Goal: Transaction & Acquisition: Book appointment/travel/reservation

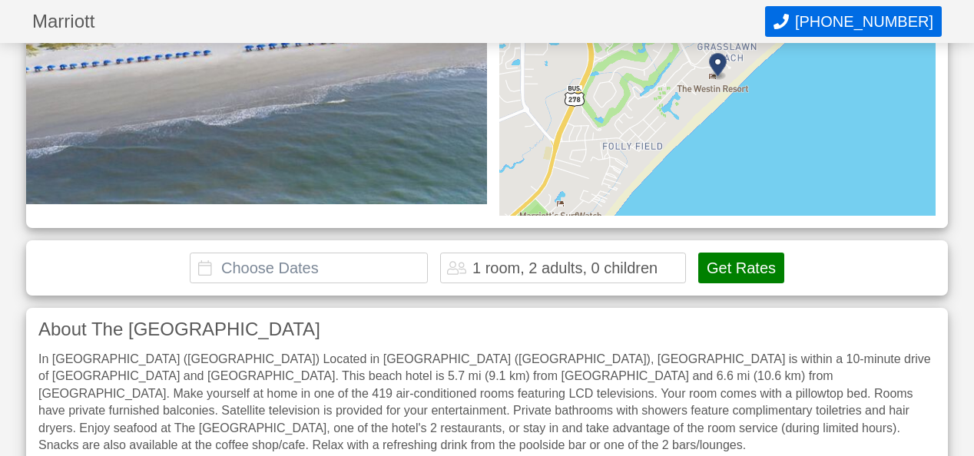
scroll to position [257, 0]
click at [223, 262] on input "text" at bounding box center [309, 267] width 238 height 31
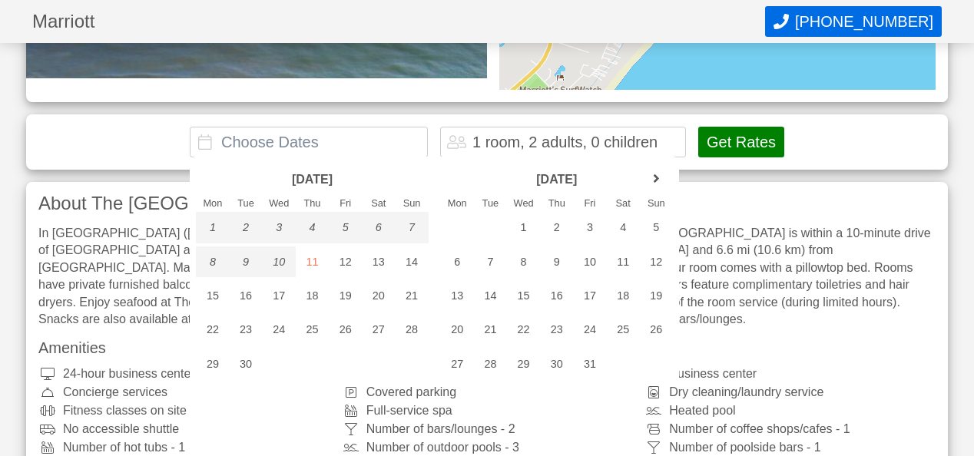
scroll to position [382, 0]
click at [657, 175] on link "next month" at bounding box center [655, 178] width 23 height 23
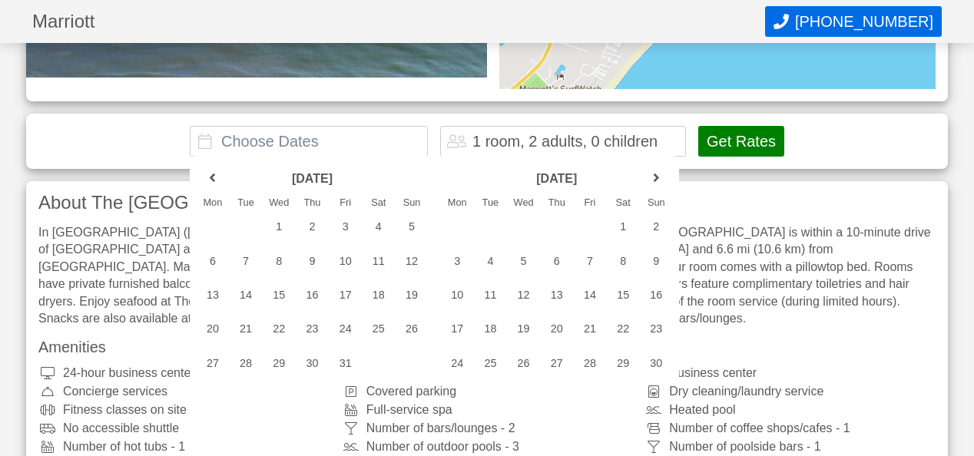
click at [657, 175] on link "next month" at bounding box center [655, 178] width 23 height 23
click at [614, 326] on div "27" at bounding box center [623, 328] width 33 height 31
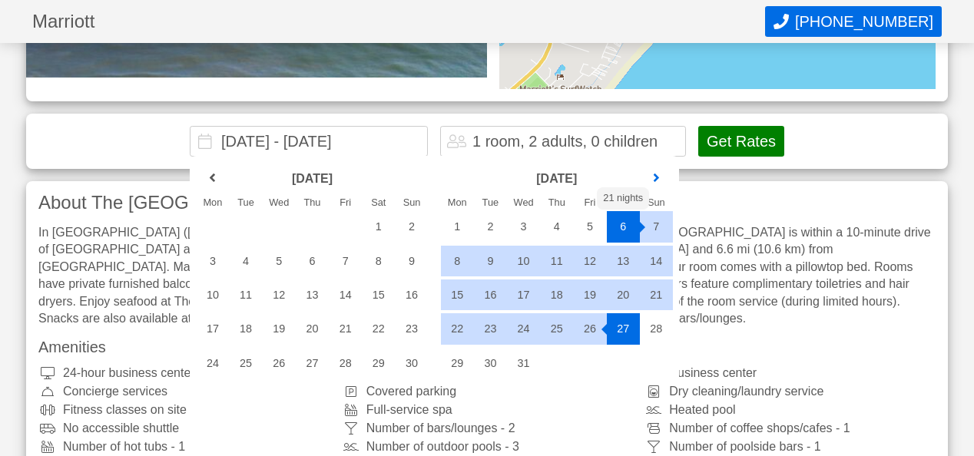
click at [654, 174] on link "next month" at bounding box center [655, 178] width 23 height 23
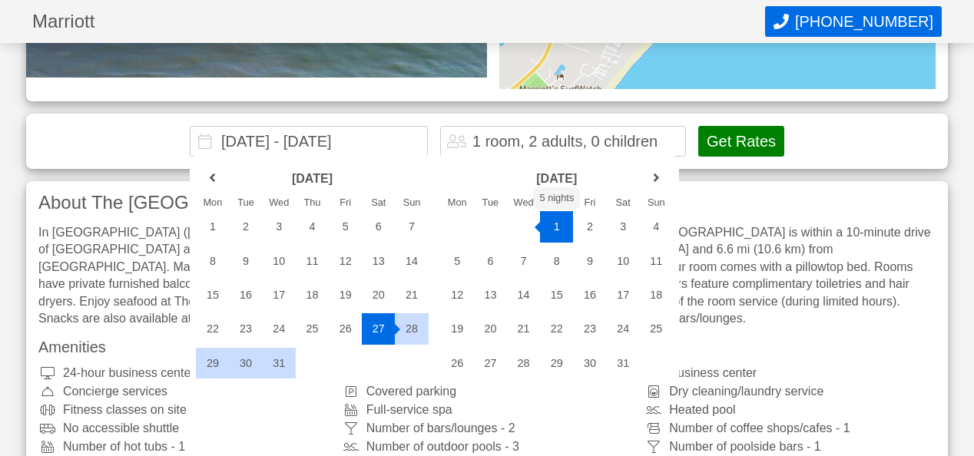
click at [550, 228] on div "1" at bounding box center [556, 226] width 33 height 31
type input "[DATE] - [DATE]"
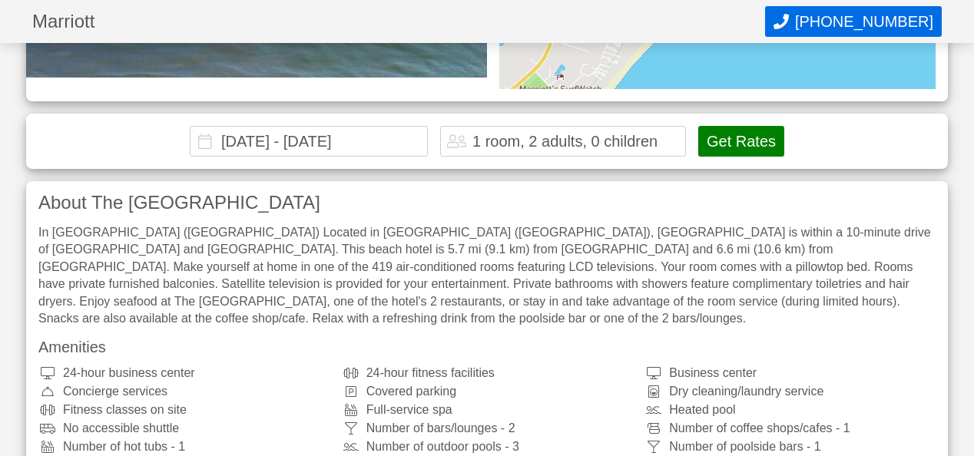
click at [716, 134] on button "Get Rates" at bounding box center [741, 141] width 86 height 31
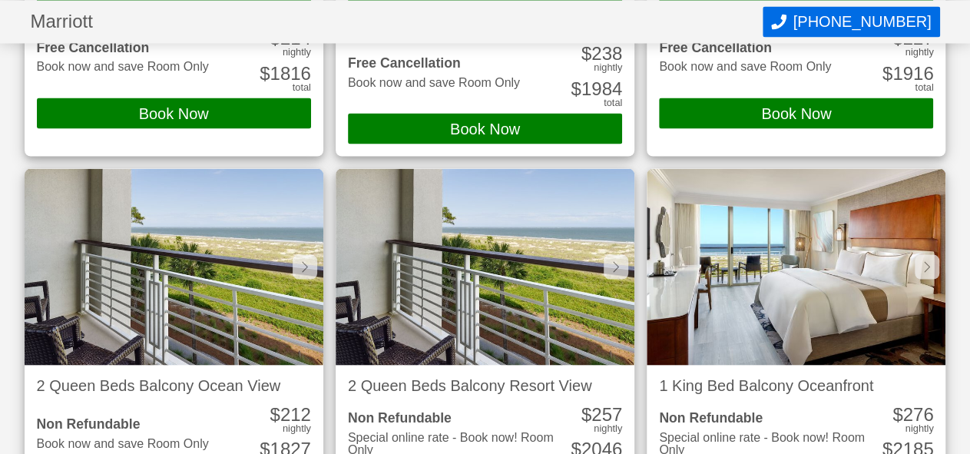
scroll to position [487, 0]
